Goal: Task Accomplishment & Management: Use online tool/utility

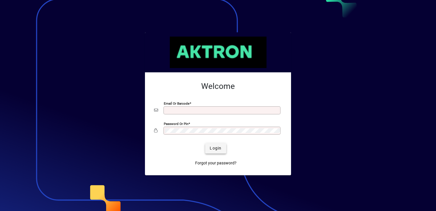
type input "**********"
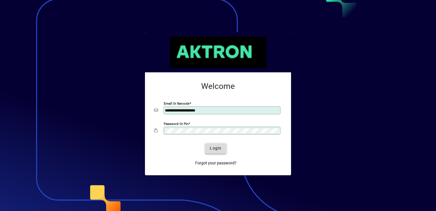
click at [215, 146] on span "Login" at bounding box center [216, 148] width 12 height 6
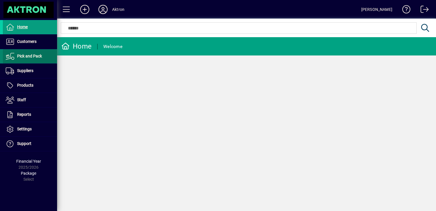
click at [27, 56] on span "Pick and Pack" at bounding box center [29, 56] width 25 height 5
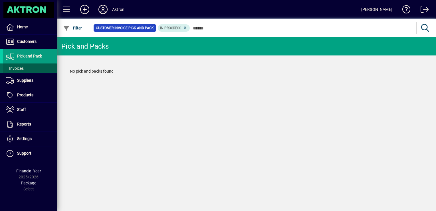
click at [27, 69] on span at bounding box center [30, 68] width 54 height 14
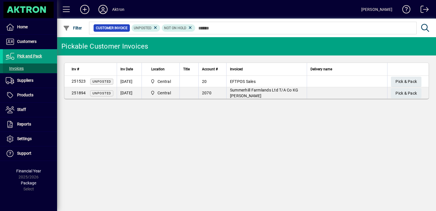
click at [18, 67] on span "Invoices" at bounding box center [15, 68] width 18 height 5
click at [25, 56] on span "Pick and Pack" at bounding box center [29, 56] width 25 height 5
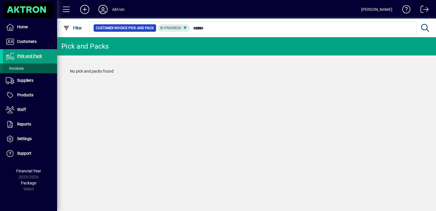
click at [15, 69] on span "Invoices" at bounding box center [15, 68] width 18 height 5
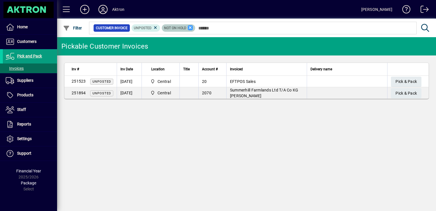
click at [190, 29] on icon at bounding box center [190, 27] width 5 height 5
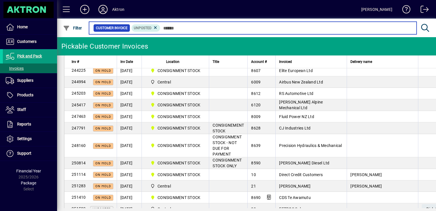
scroll to position [265, 0]
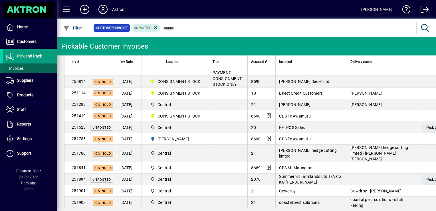
click at [23, 68] on span "Invoices" at bounding box center [15, 68] width 18 height 5
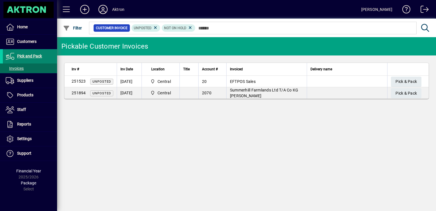
click at [26, 55] on span "Pick and Pack" at bounding box center [29, 56] width 25 height 5
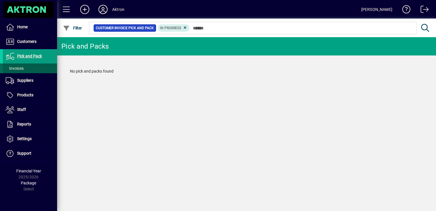
click at [22, 67] on span "Invoices" at bounding box center [15, 68] width 18 height 5
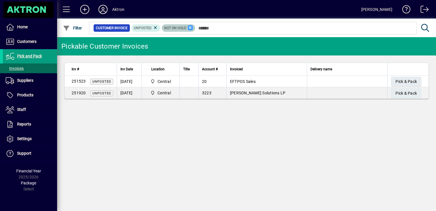
click at [190, 28] on icon at bounding box center [190, 27] width 5 height 5
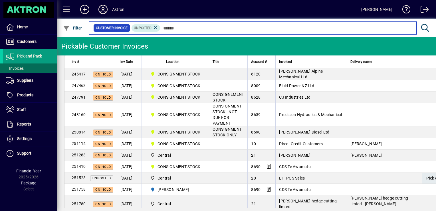
scroll to position [265, 0]
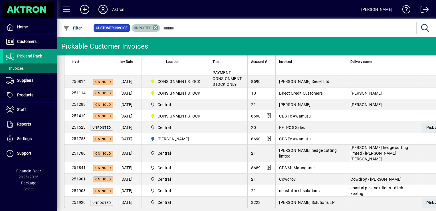
click at [154, 27] on icon at bounding box center [155, 27] width 5 height 5
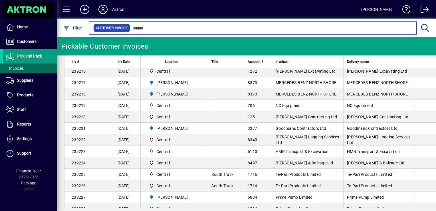
scroll to position [703, 0]
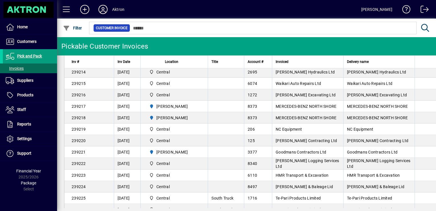
click at [408, 118] on span "MERCEDES-BENZ NORTH SHORE" at bounding box center [377, 117] width 61 height 5
click at [407, 141] on td "[PERSON_NAME] Contracting Ltd" at bounding box center [379, 140] width 71 height 11
